Goal: Task Accomplishment & Management: Use online tool/utility

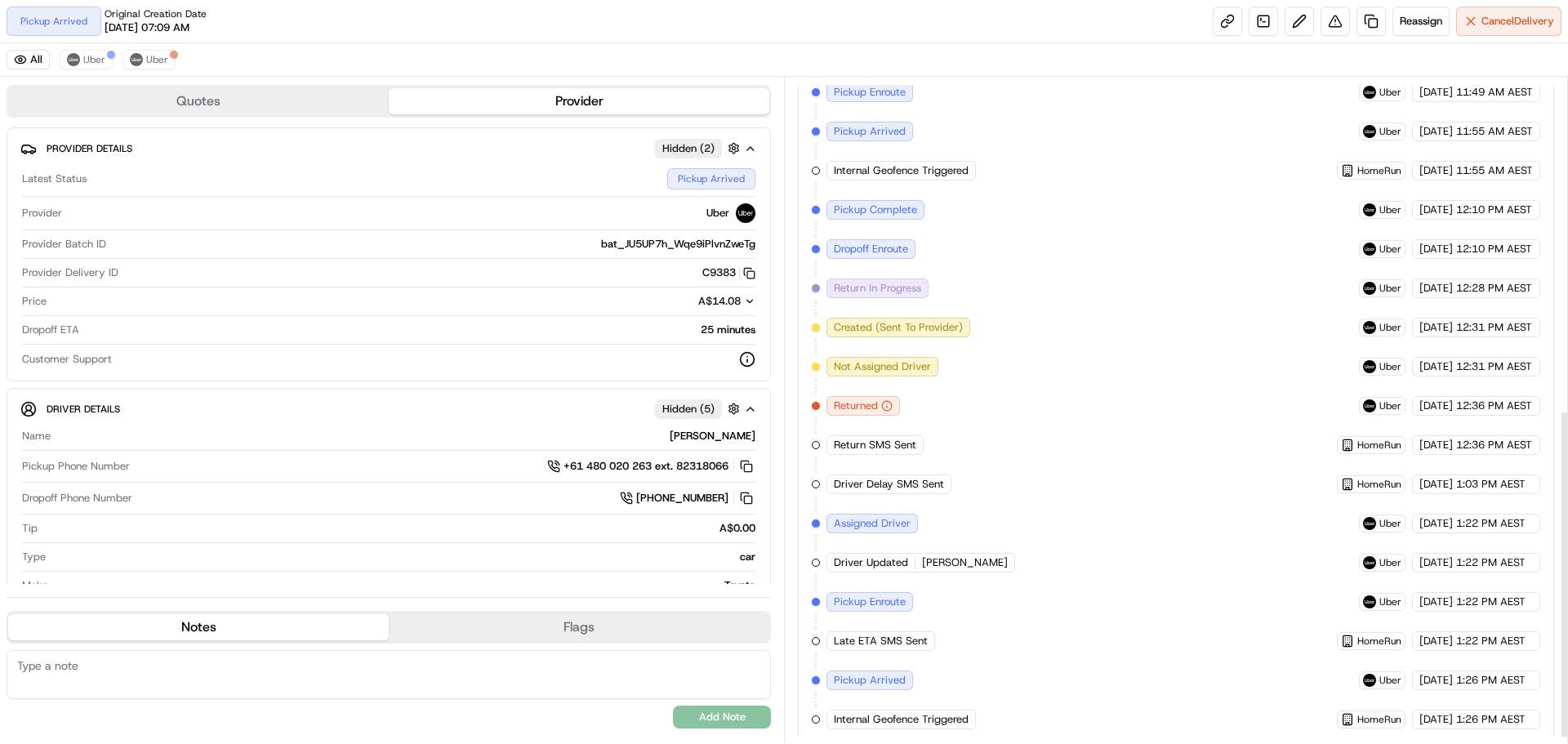
scroll to position [685, 0]
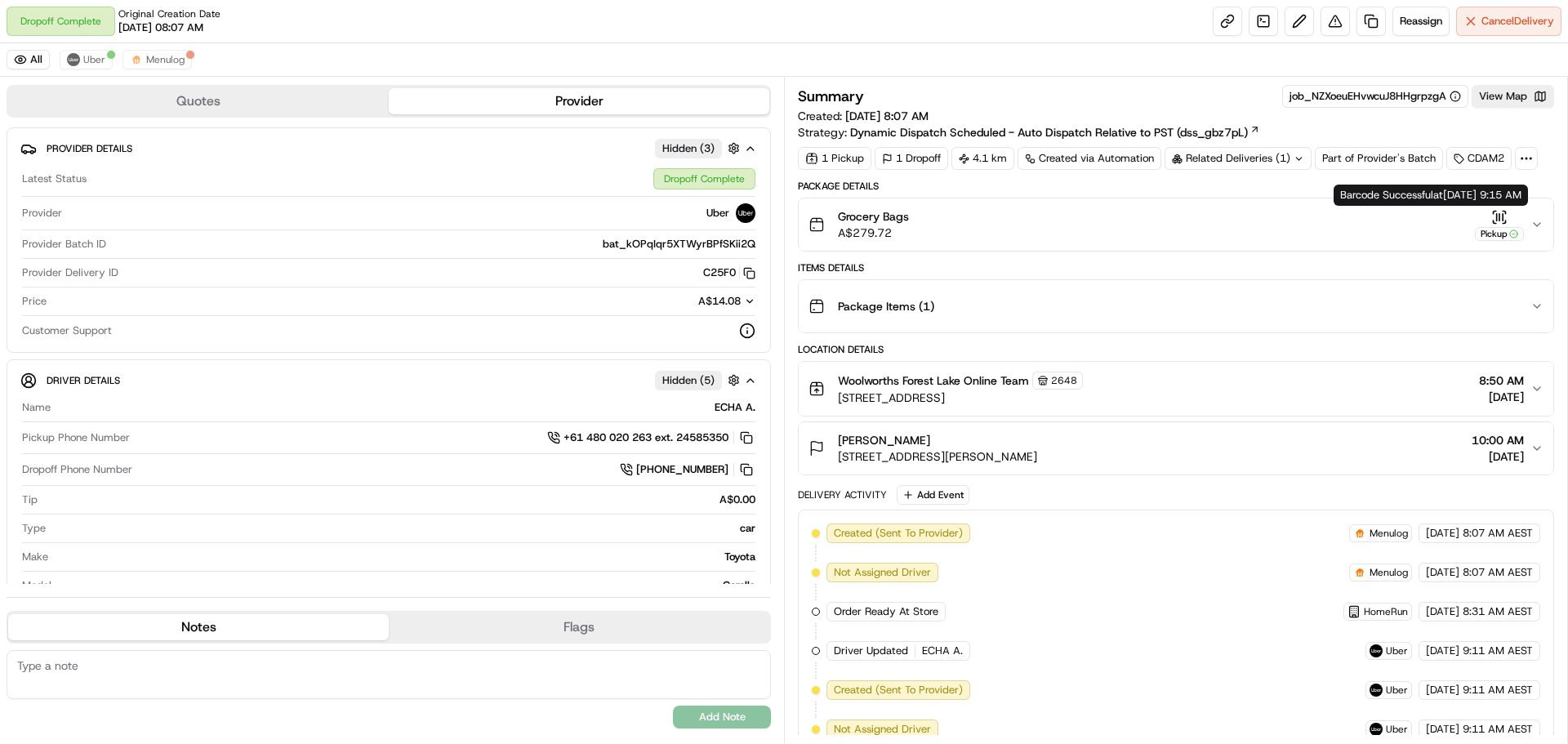
click at [1531, 218] on icon "button" at bounding box center [1536, 224] width 13 height 13
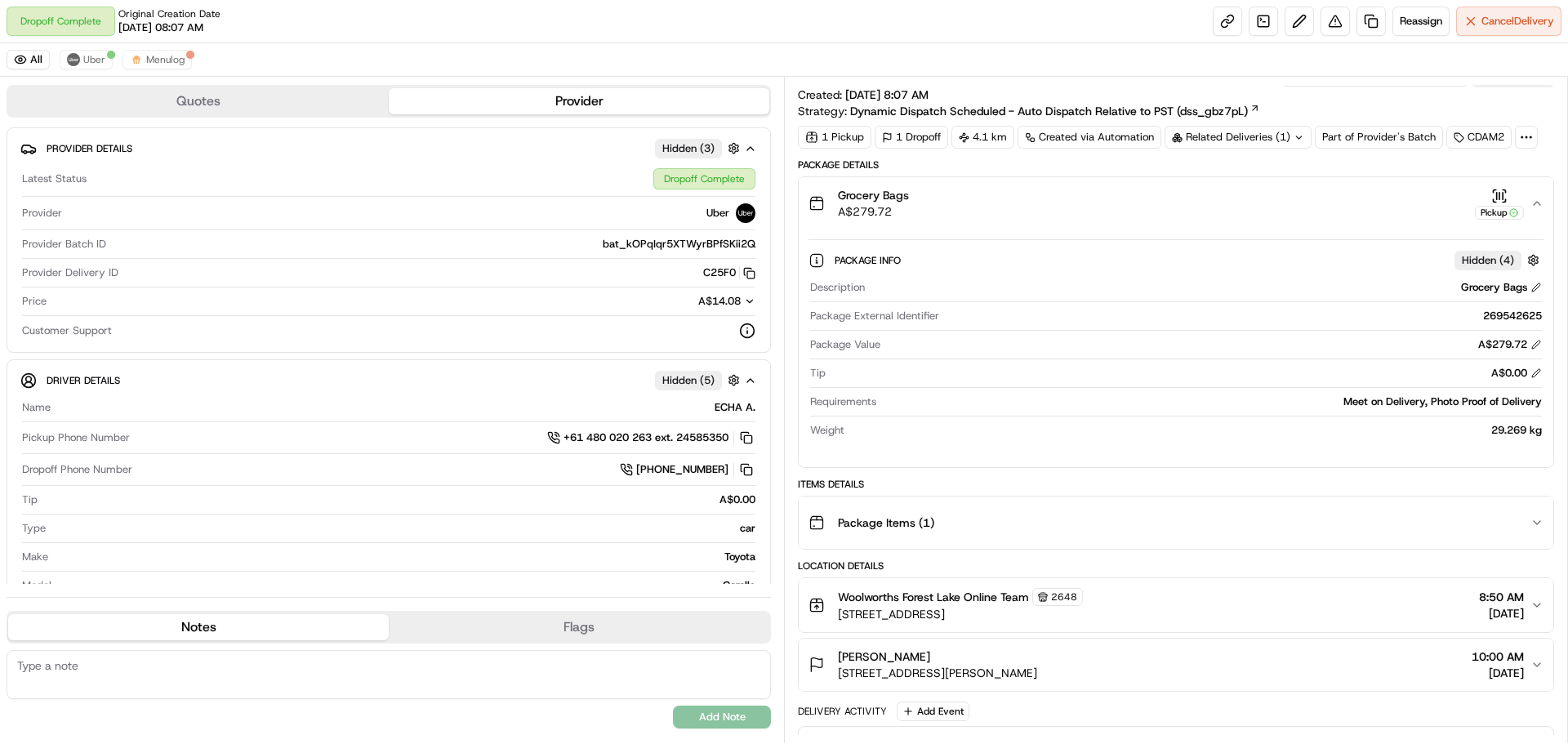
scroll to position [245, 0]
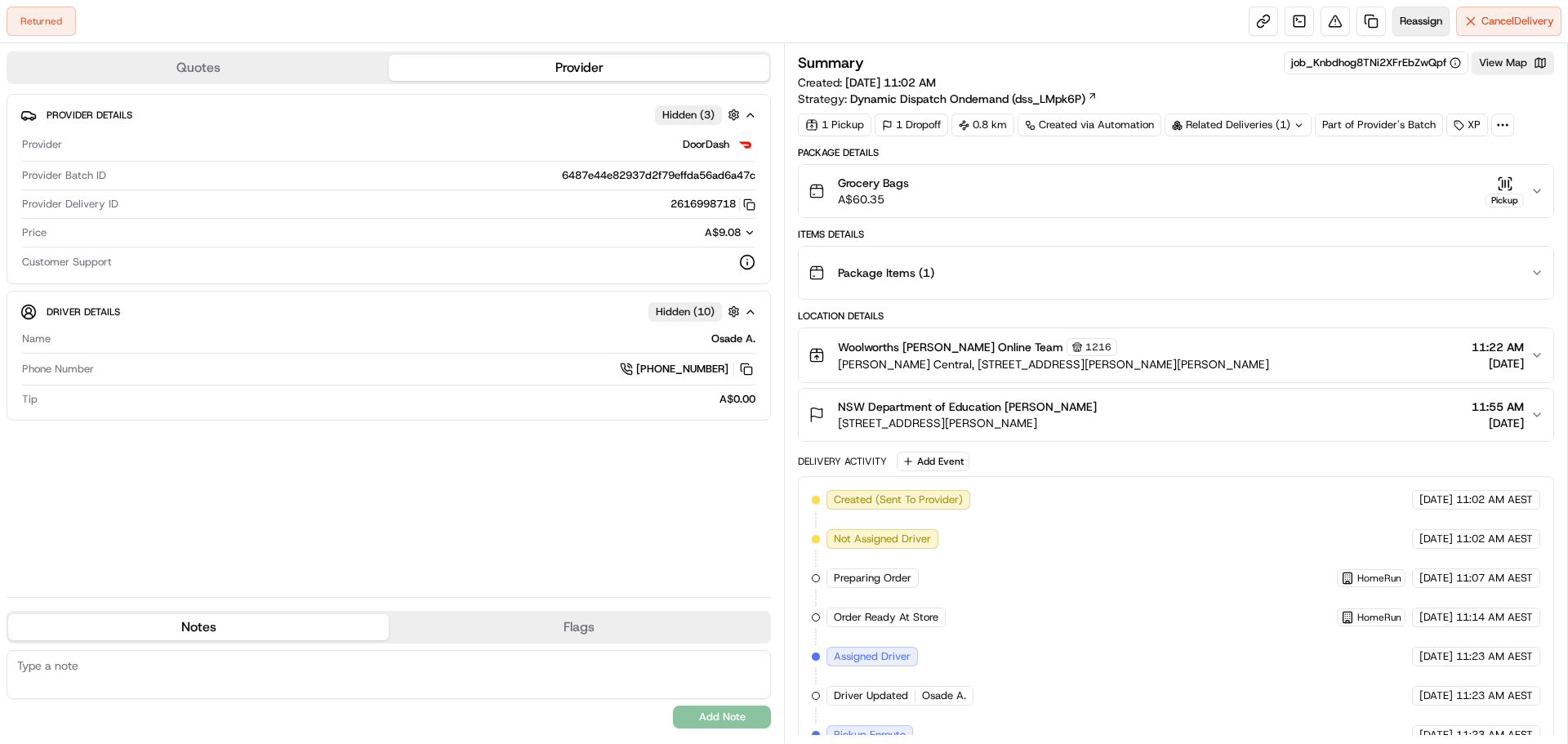
click at [1422, 13] on button "Reassign" at bounding box center [1421, 21] width 57 height 29
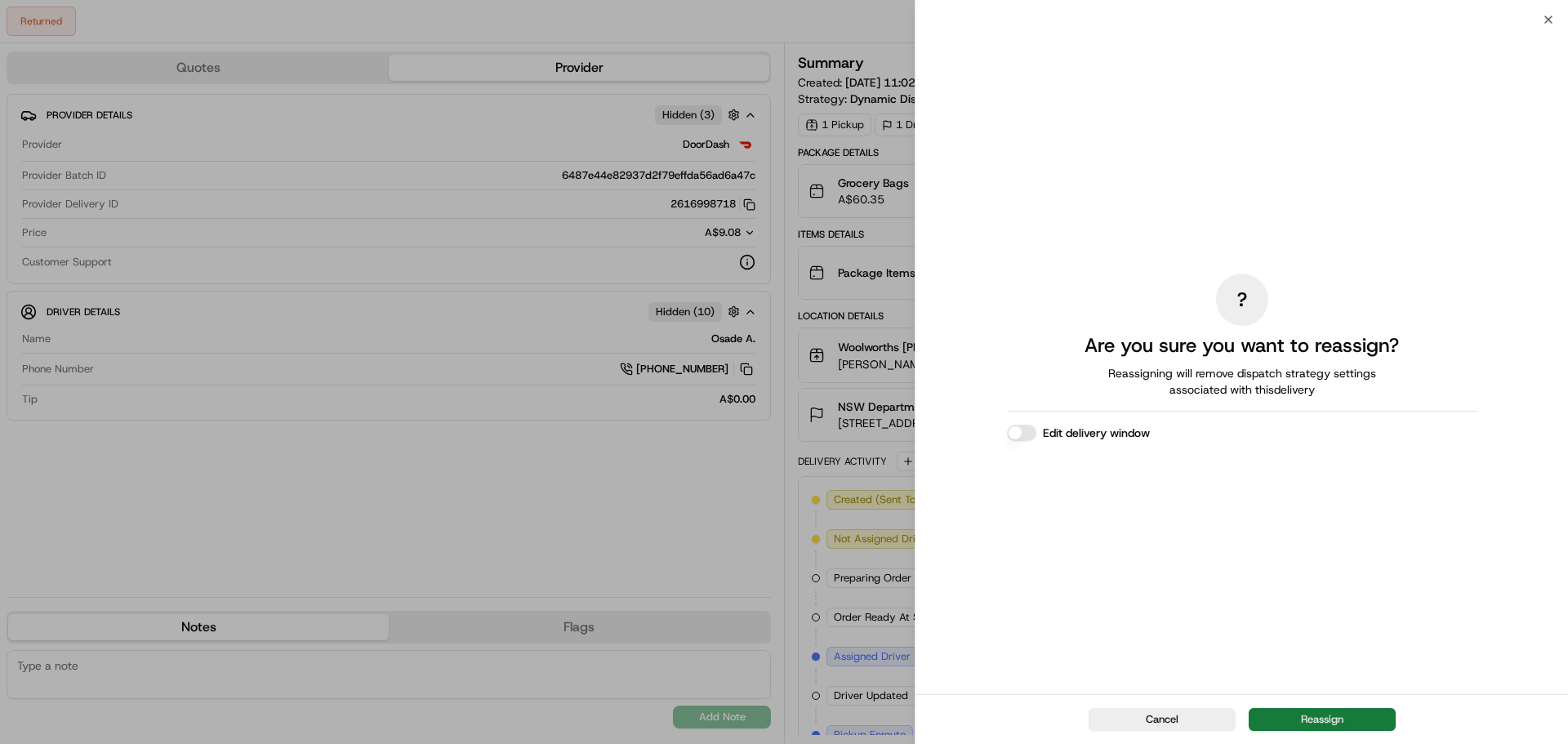
click at [1290, 711] on button "Reassign" at bounding box center [1322, 719] width 147 height 23
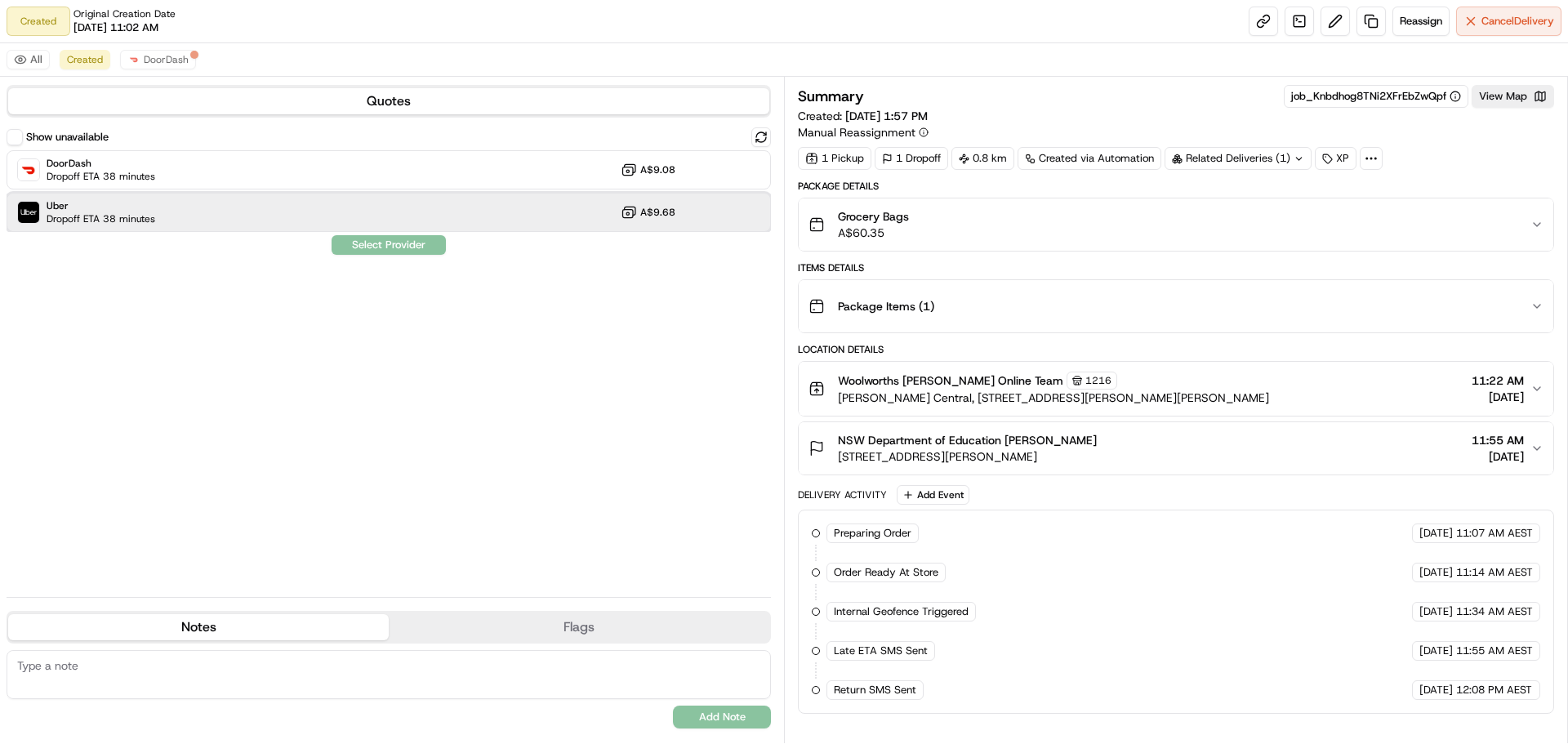
click at [207, 225] on div "Uber Dropoff ETA 38 minutes A$9.68" at bounding box center [388, 212] width 764 height 39
click at [391, 240] on button "Assign Provider" at bounding box center [388, 244] width 116 height 19
